Goal: Communication & Community: Answer question/provide support

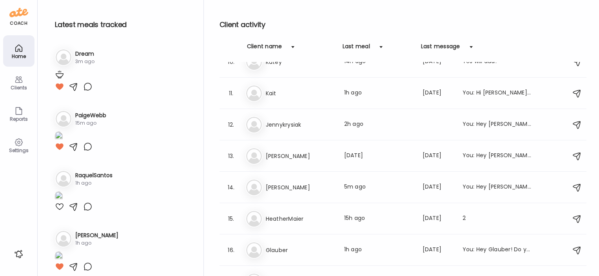
click at [96, 114] on h3 "PaigeWebb" at bounding box center [90, 115] width 31 height 8
click at [78, 120] on div "15m ago" at bounding box center [90, 123] width 31 height 7
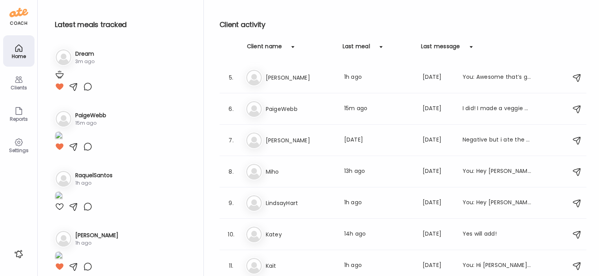
scroll to position [116, 0]
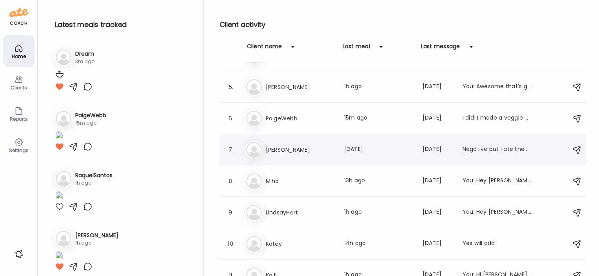
click at [274, 149] on h3 "[PERSON_NAME]" at bounding box center [300, 149] width 69 height 9
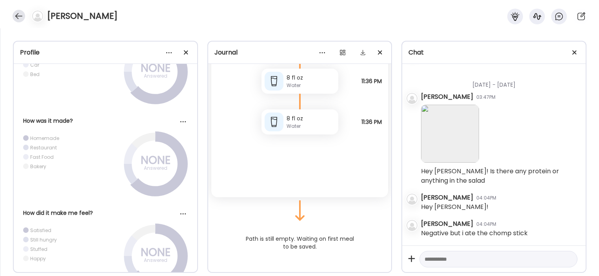
scroll to position [1250, 0]
click at [17, 15] on div at bounding box center [19, 16] width 13 height 13
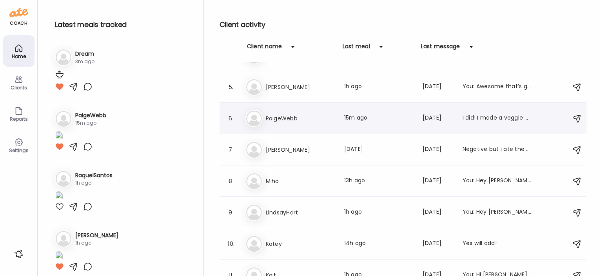
click at [285, 116] on h3 "PaigeWebb" at bounding box center [300, 118] width 69 height 9
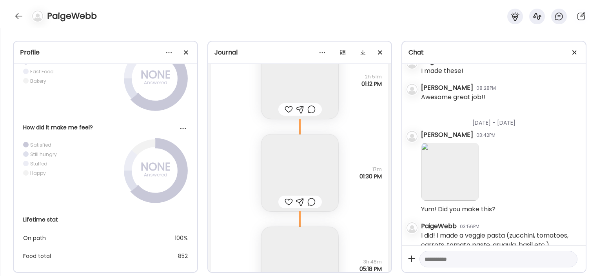
scroll to position [25223, 0]
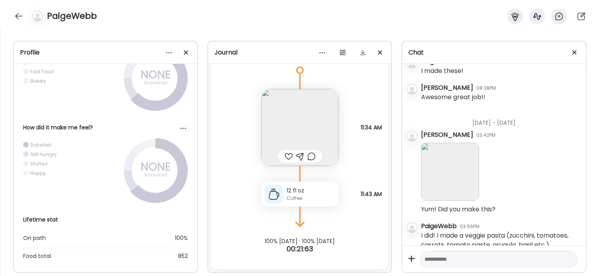
click at [307, 139] on img at bounding box center [299, 127] width 77 height 77
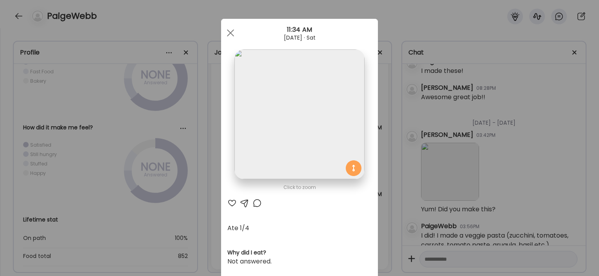
click at [205, 171] on div "Ate Coach Dashboard Wahoo! It’s official Take a moment to set up your Coach Pro…" at bounding box center [299, 138] width 599 height 276
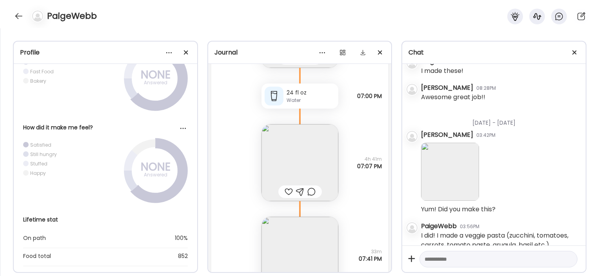
scroll to position [24741, 0]
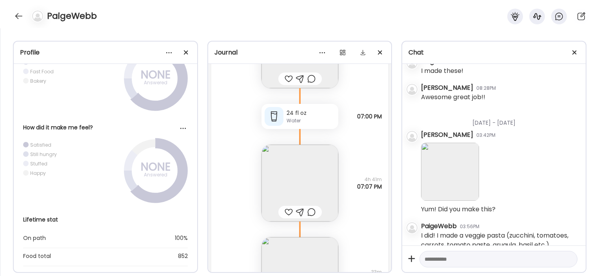
click at [297, 177] on img at bounding box center [299, 183] width 77 height 77
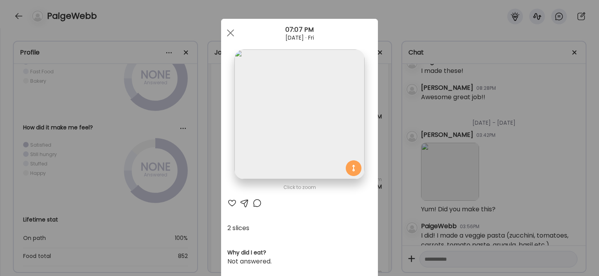
click at [199, 193] on div "Ate Coach Dashboard Wahoo! It’s official Take a moment to set up your Coach Pro…" at bounding box center [299, 138] width 599 height 276
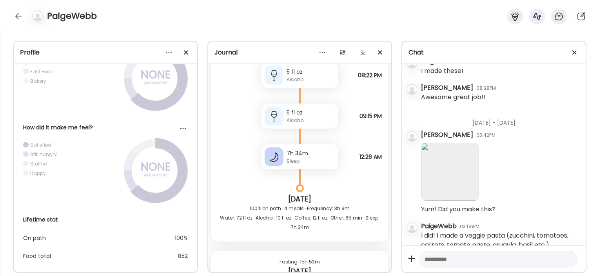
scroll to position [25009, 0]
click at [307, 76] on div "Alcohol" at bounding box center [311, 78] width 49 height 7
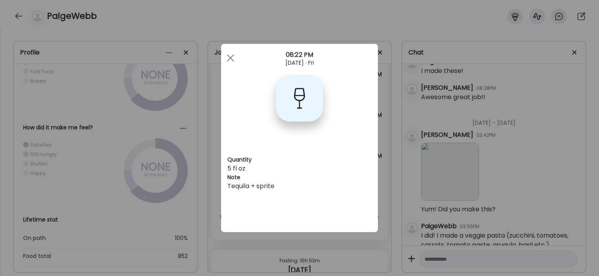
click at [395, 114] on div "Ate Coach Dashboard Wahoo! It’s official Take a moment to set up your Coach Pro…" at bounding box center [299, 138] width 599 height 276
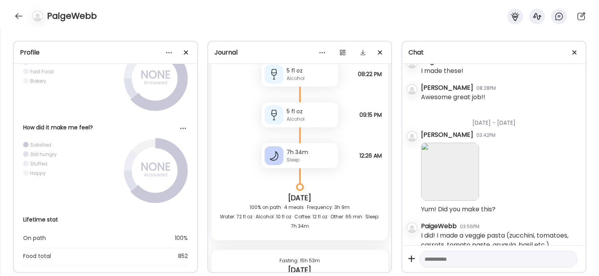
click at [291, 124] on div "5 fl oz Alcohol" at bounding box center [299, 114] width 77 height 25
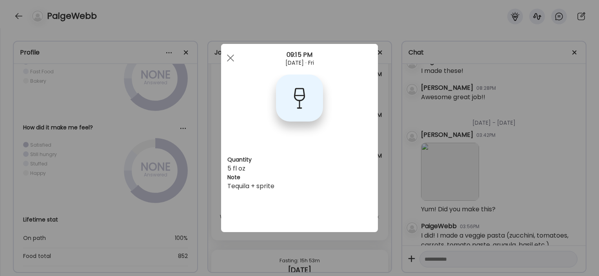
click at [403, 171] on div "Ate Coach Dashboard Wahoo! It’s official Take a moment to set up your Coach Pro…" at bounding box center [299, 138] width 599 height 276
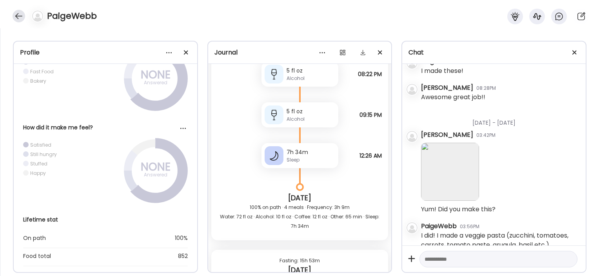
click at [21, 16] on div at bounding box center [19, 16] width 13 height 13
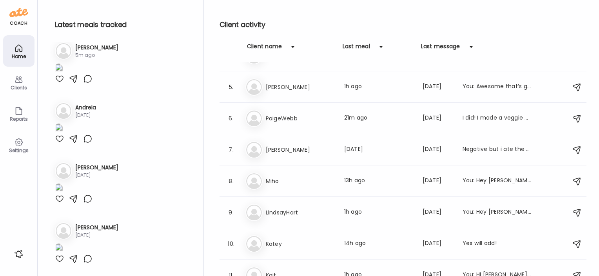
scroll to position [1429, 0]
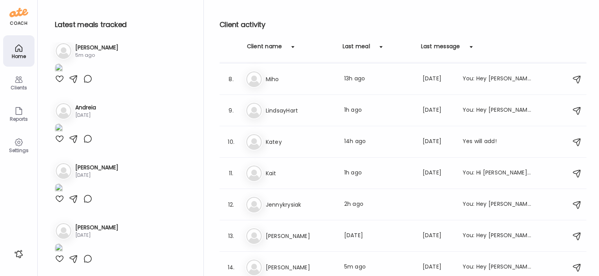
scroll to position [160, 0]
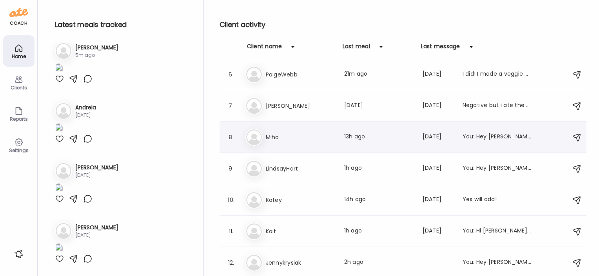
click at [270, 140] on h3 "Miho" at bounding box center [300, 136] width 69 height 9
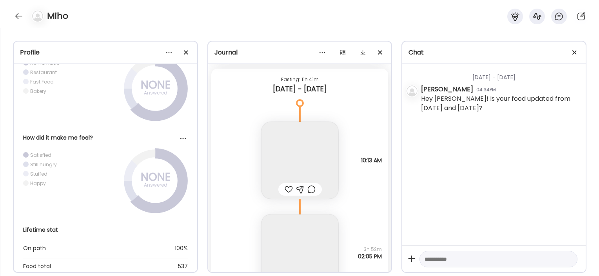
scroll to position [11638, 0]
